Goal: Task Accomplishment & Management: Manage account settings

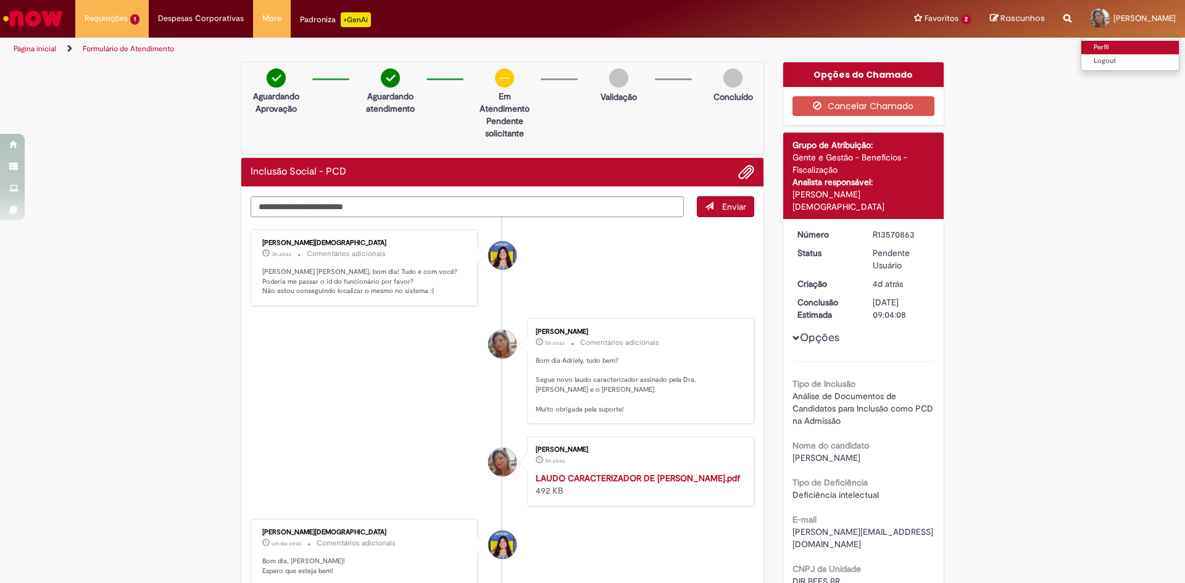
click at [1110, 46] on link "Perfil" at bounding box center [1130, 48] width 98 height 14
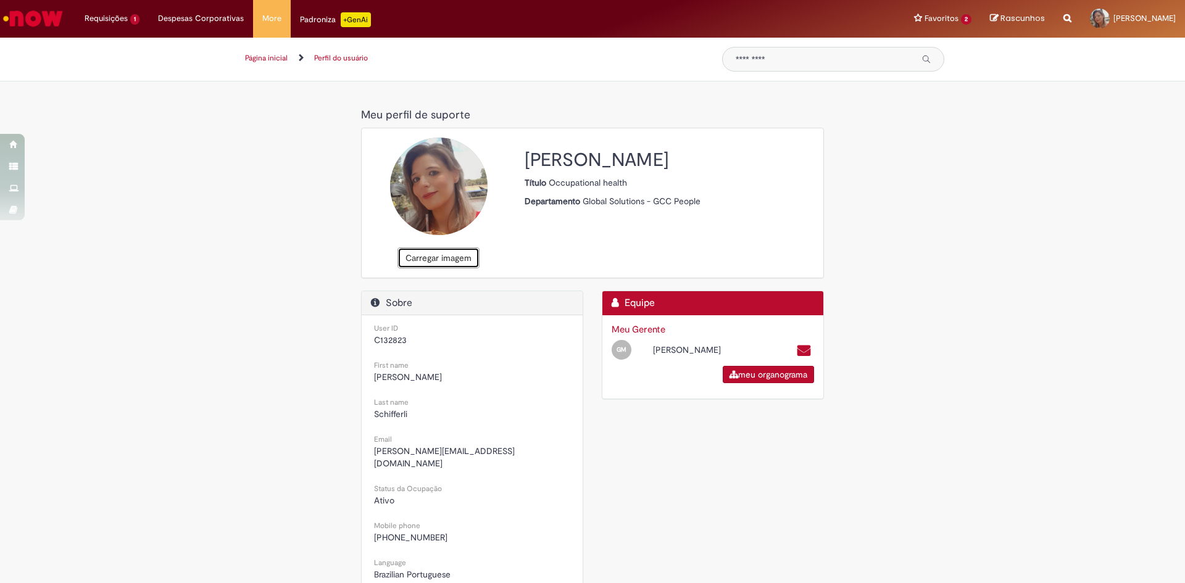
click at [428, 260] on button "Carregar imagem" at bounding box center [438, 257] width 82 height 21
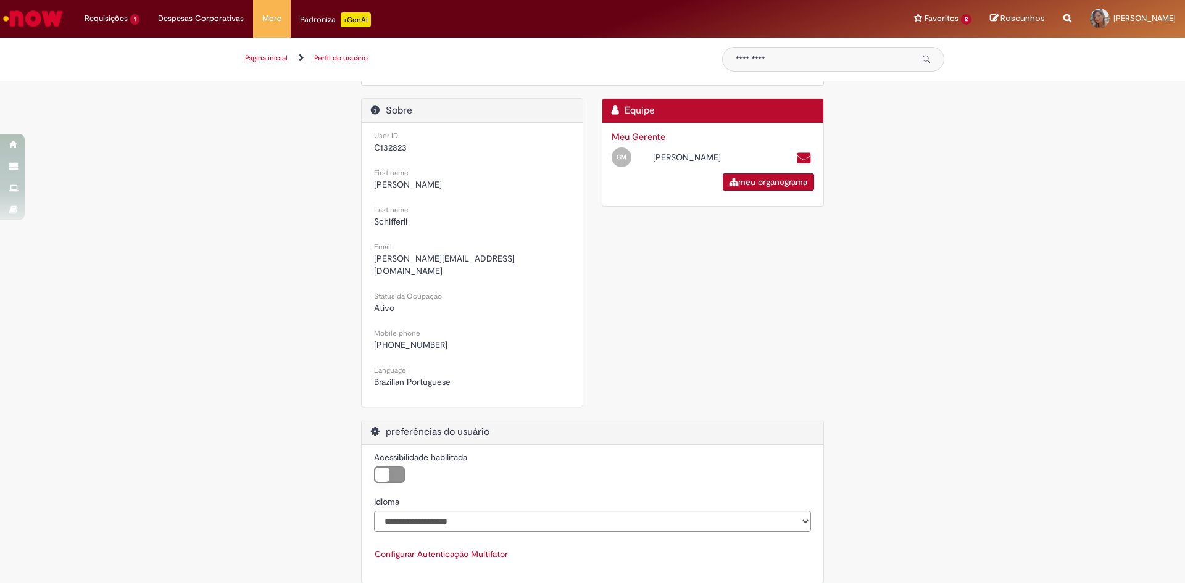
scroll to position [194, 0]
click at [380, 465] on label "Acessibilidade habilitada" at bounding box center [389, 473] width 31 height 17
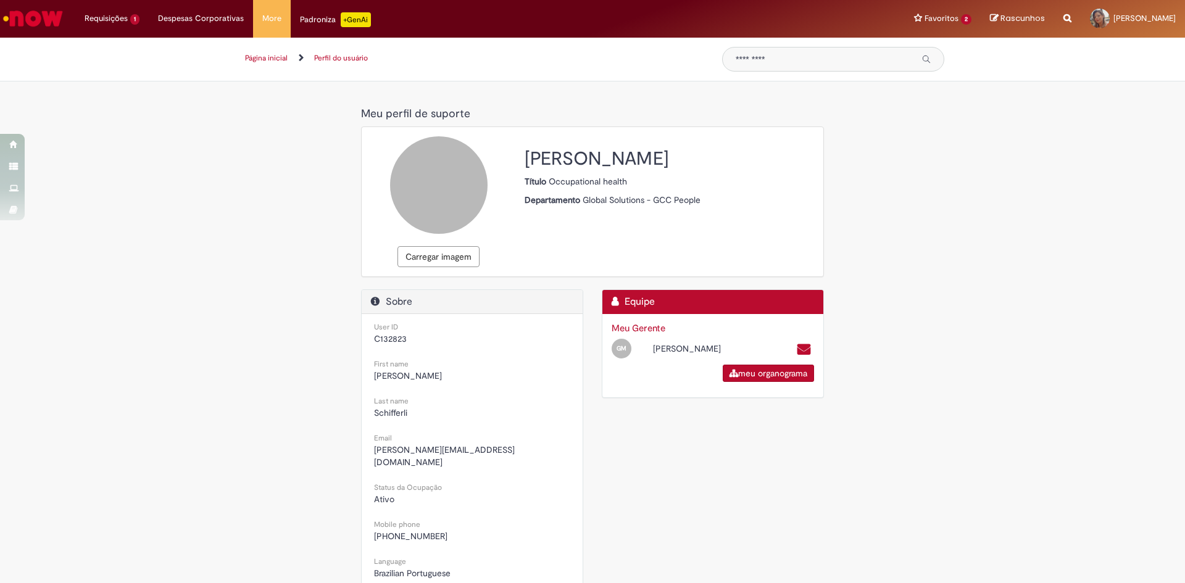
scroll to position [0, 0]
click at [427, 259] on button "Carregar imagem" at bounding box center [438, 257] width 82 height 21
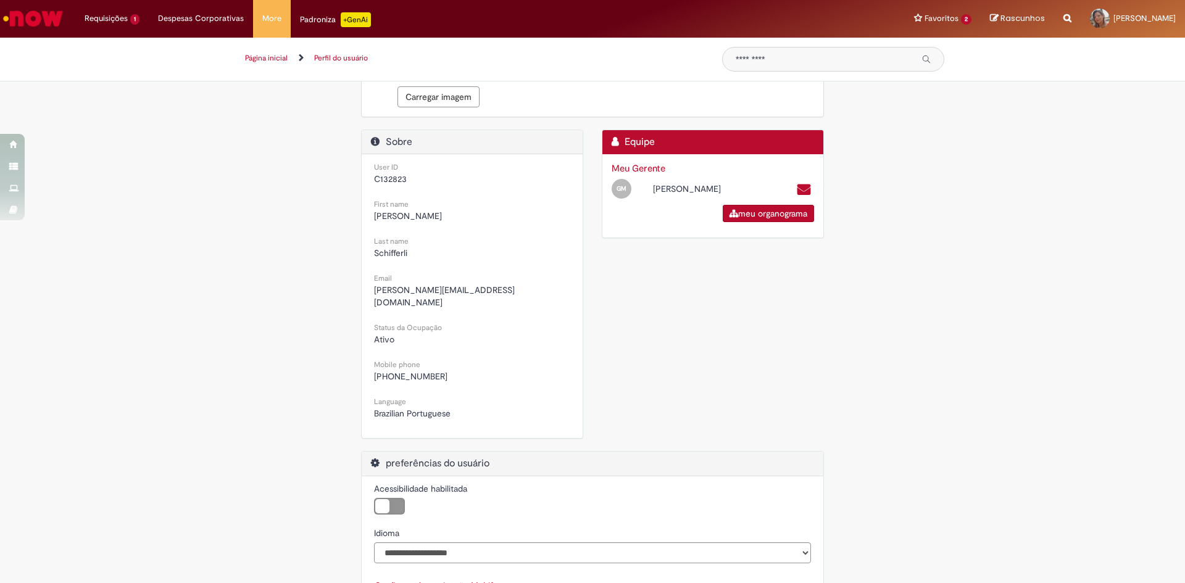
scroll to position [194, 0]
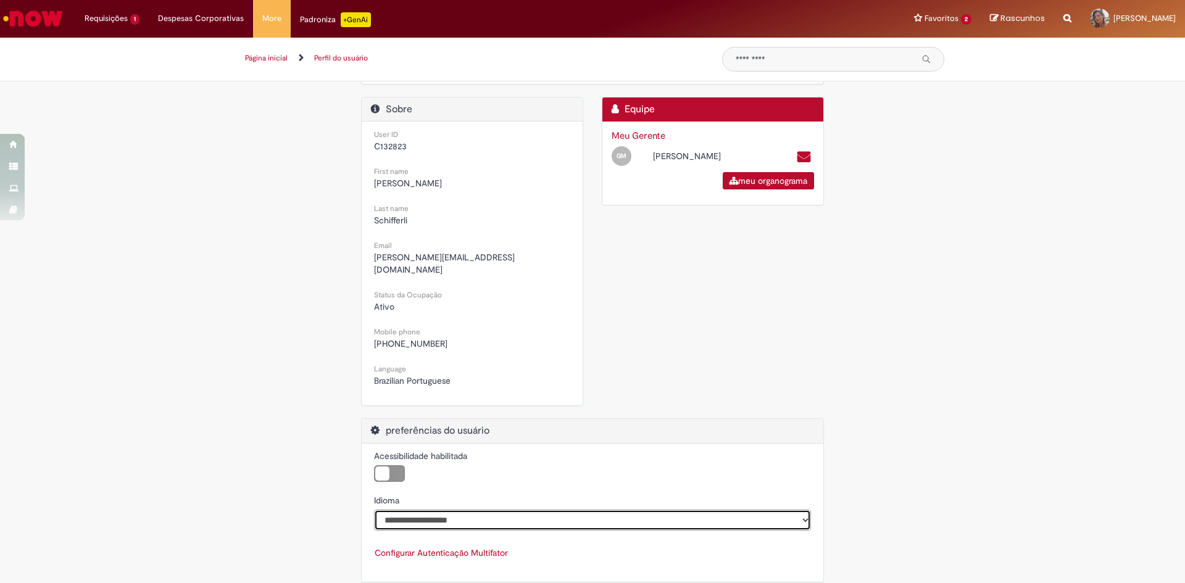
click at [597, 510] on select "**********" at bounding box center [592, 520] width 437 height 21
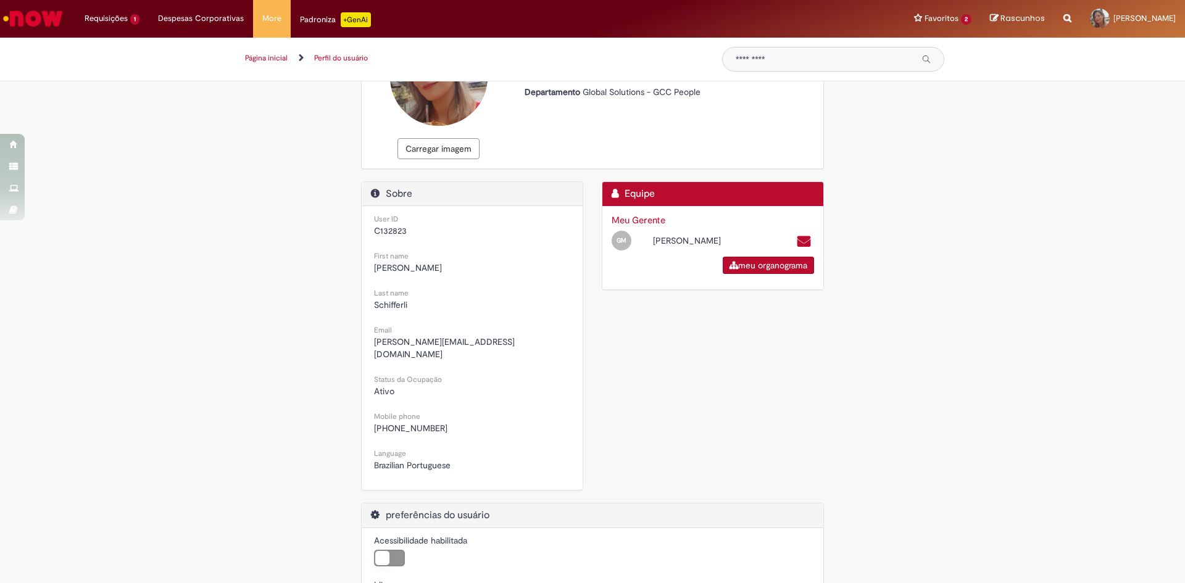
scroll to position [0, 0]
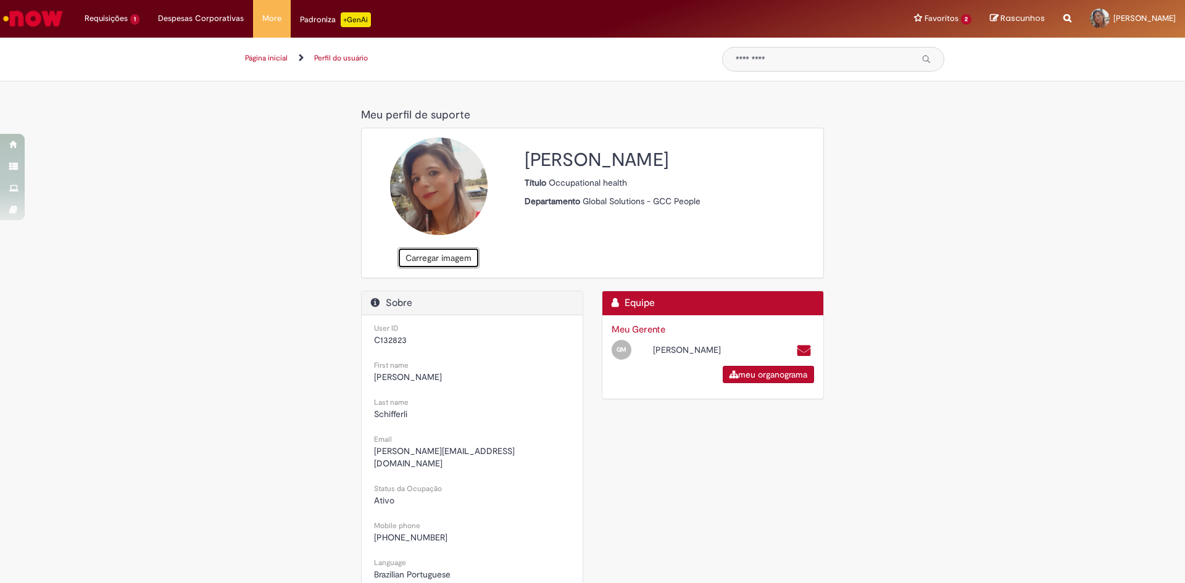
click at [451, 262] on button "Carregar imagem" at bounding box center [438, 257] width 82 height 21
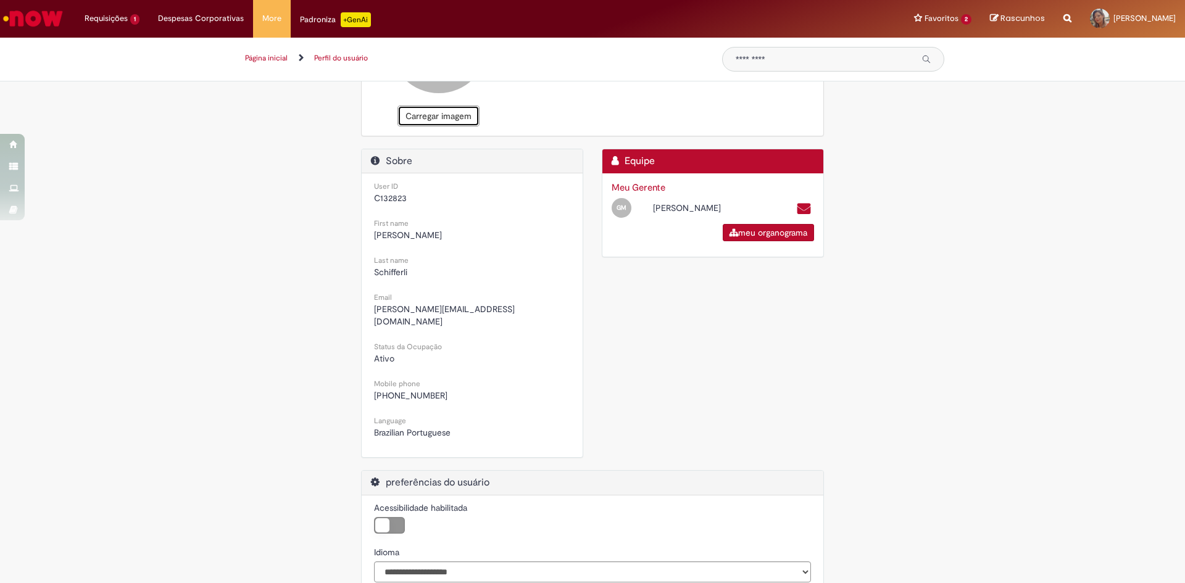
scroll to position [194, 0]
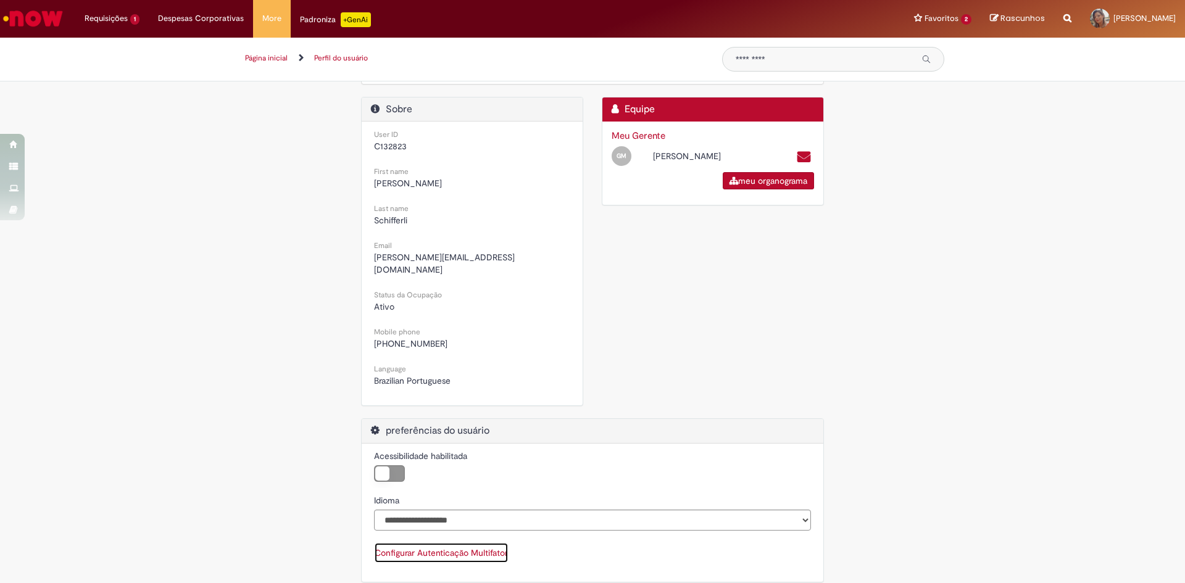
click at [495, 542] on button "Configurar Autenticação Multifator" at bounding box center [441, 552] width 135 height 21
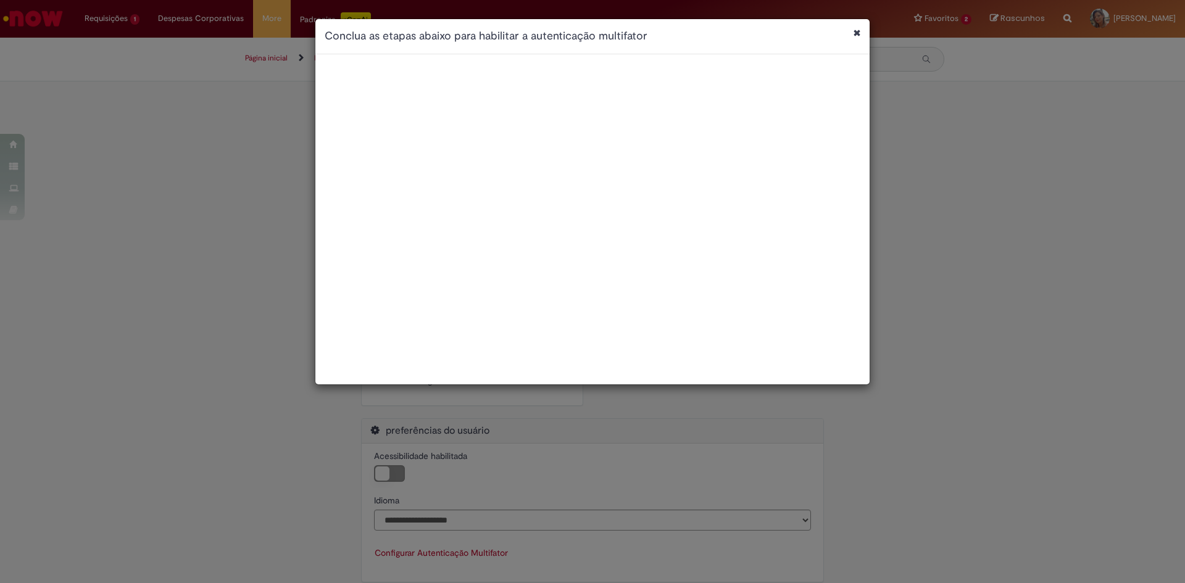
scroll to position [0, 0]
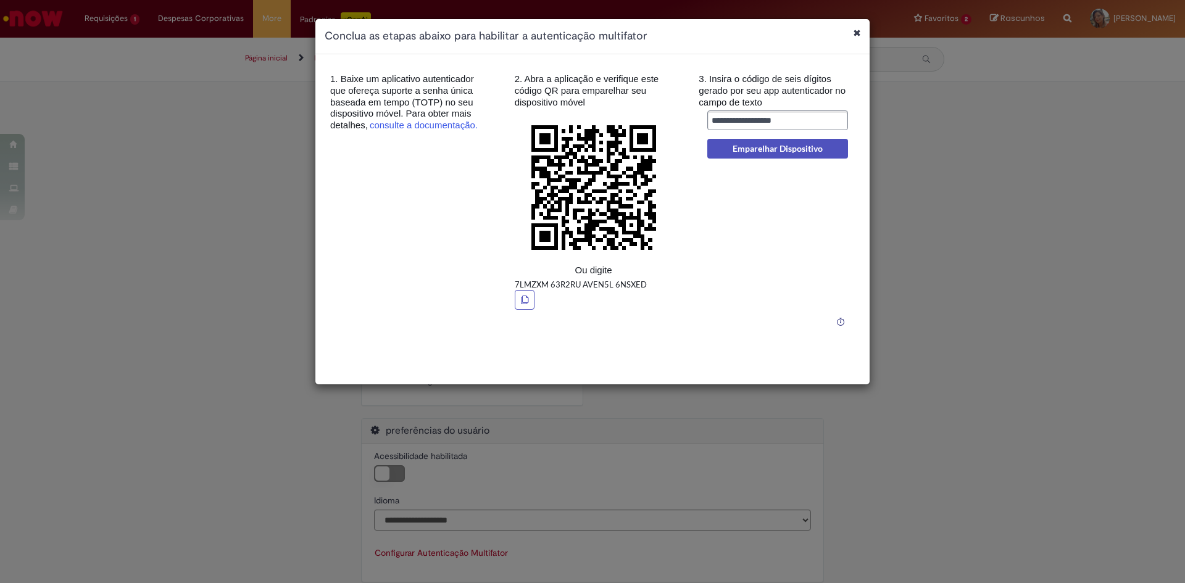
click at [856, 36] on icon "Fechar caixa de diálogo" at bounding box center [856, 32] width 7 height 9
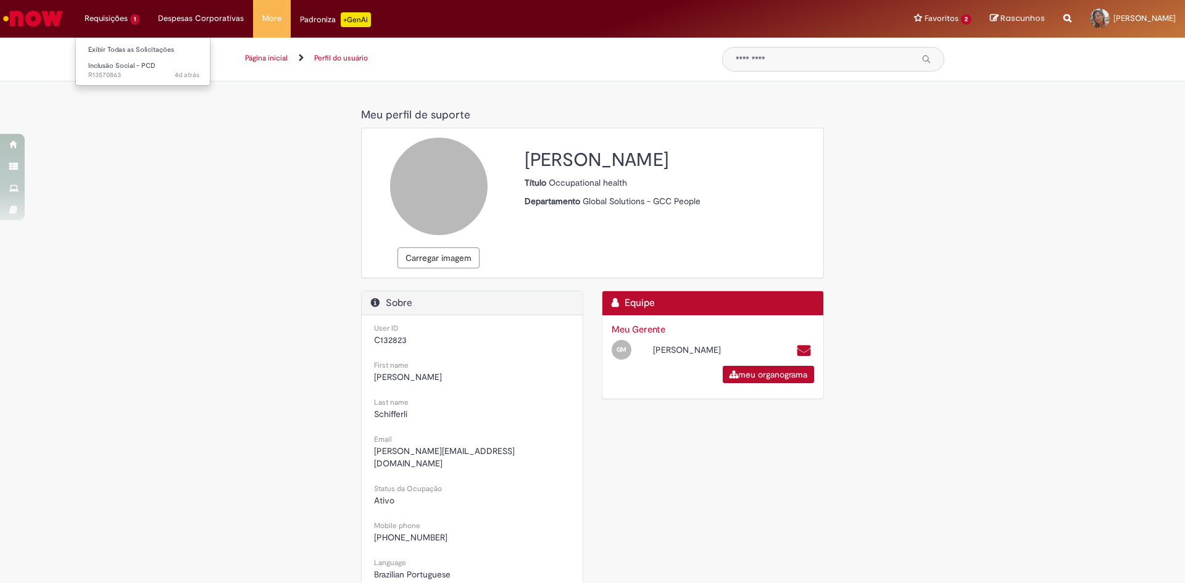
click at [122, 23] on li "Requisições 1 Exibir Todas as Solicitações Inclusão Social - PCD 4d atrás 4 dia…" at bounding box center [111, 18] width 73 height 37
click at [123, 67] on span "Inclusão Social - PCD" at bounding box center [121, 65] width 67 height 9
